Goal: Transaction & Acquisition: Purchase product/service

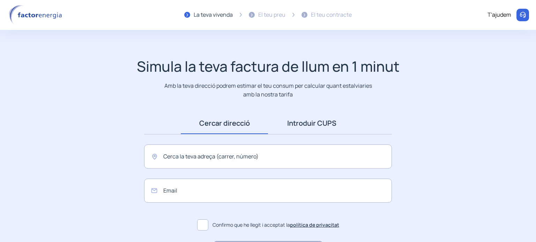
click at [308, 124] on link "Introduir CUPS" at bounding box center [311, 124] width 87 height 22
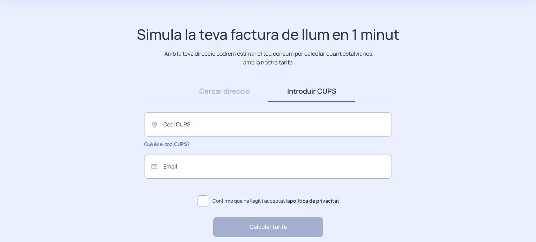
scroll to position [35, 0]
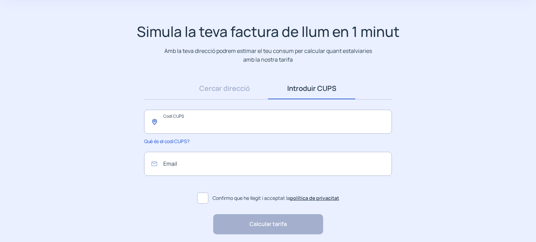
click at [181, 118] on input "text" at bounding box center [268, 122] width 248 height 24
paste input "**********"
type input "**********"
click at [185, 169] on input "email" at bounding box center [268, 164] width 248 height 24
click at [145, 188] on form "Email Confirmo que he llegit i acceptat la política de privacitat" at bounding box center [268, 179] width 248 height 55
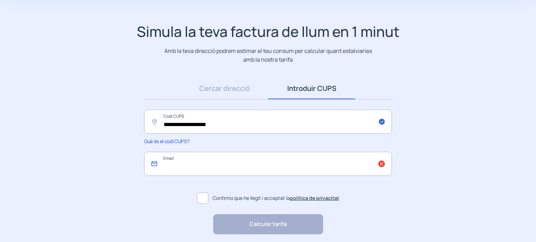
click at [185, 162] on input "email" at bounding box center [268, 164] width 248 height 24
click at [207, 200] on span at bounding box center [202, 198] width 11 height 11
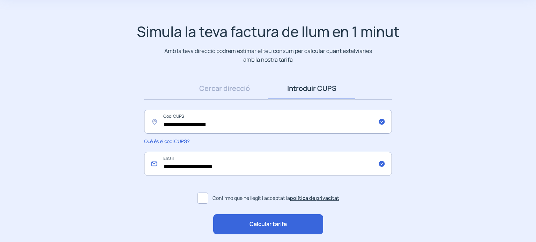
click at [204, 167] on input "**********" at bounding box center [268, 164] width 248 height 24
type input "**********"
click at [268, 223] on span "Calcular tarifa" at bounding box center [267, 224] width 37 height 9
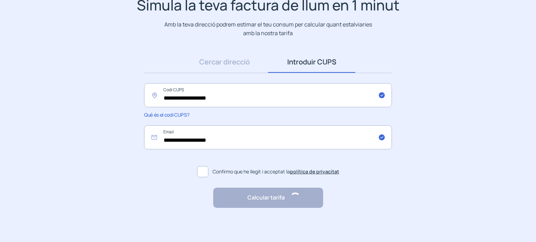
scroll to position [62, 0]
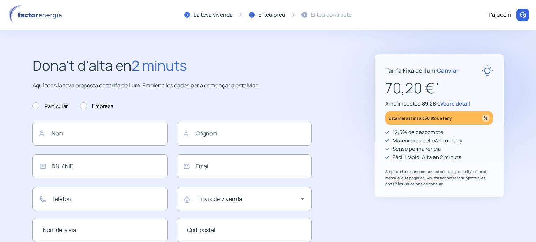
type input "**********"
click at [451, 102] on span "Veure detall" at bounding box center [455, 103] width 30 height 7
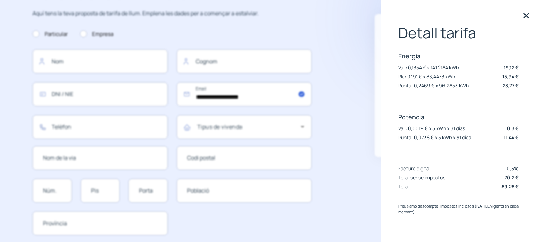
scroll to position [70, 0]
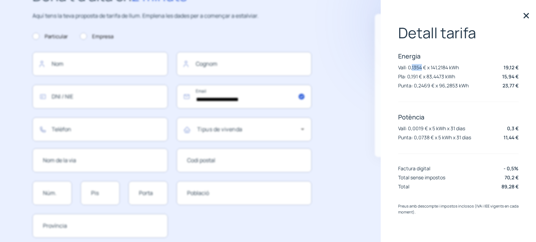
drag, startPoint x: 412, startPoint y: 67, endPoint x: 422, endPoint y: 67, distance: 9.8
click at [422, 67] on p "Vall: 0,1354 € x 141,2184 kWh" at bounding box center [428, 67] width 61 height 7
click at [422, 68] on p "Vall: 0,1354 € x 141,2184 kWh" at bounding box center [428, 67] width 61 height 7
click at [411, 77] on p "Pla: 0,191 € x 83,4473 kWh" at bounding box center [426, 76] width 57 height 7
click at [418, 85] on p "Punta: 0,2469 € x 96,2853 kWh" at bounding box center [433, 85] width 70 height 7
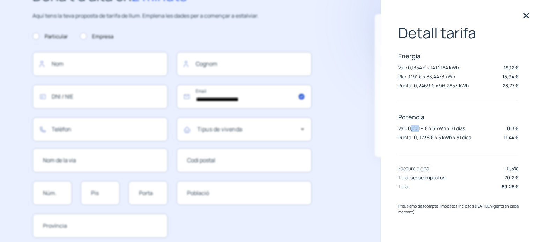
drag, startPoint x: 410, startPoint y: 127, endPoint x: 419, endPoint y: 126, distance: 8.5
click at [419, 126] on p "Vall: 0,0019 € x 5 kWh x 31 dias" at bounding box center [431, 128] width 67 height 7
click at [420, 135] on p "Punta: 0,0738 € x 5 kWh x 31 dias" at bounding box center [434, 137] width 73 height 7
drag, startPoint x: 419, startPoint y: 135, endPoint x: 431, endPoint y: 135, distance: 11.9
click at [431, 135] on p "Punta: 0,0738 € x 5 kWh x 31 dias" at bounding box center [434, 137] width 73 height 7
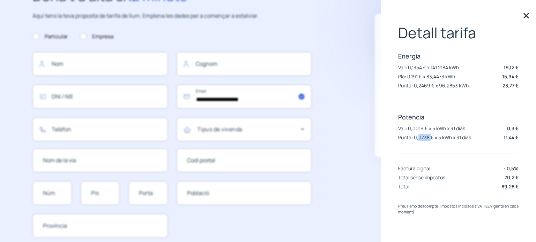
click at [428, 136] on p "Punta: 0,0738 € x 5 kWh x 31 dias" at bounding box center [434, 137] width 73 height 7
